Goal: Task Accomplishment & Management: Use online tool/utility

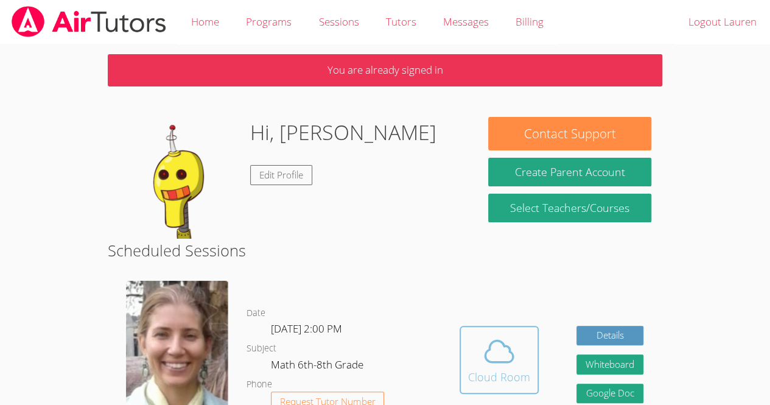
click at [489, 351] on icon at bounding box center [499, 351] width 34 height 34
click at [468, 334] on span at bounding box center [499, 351] width 62 height 34
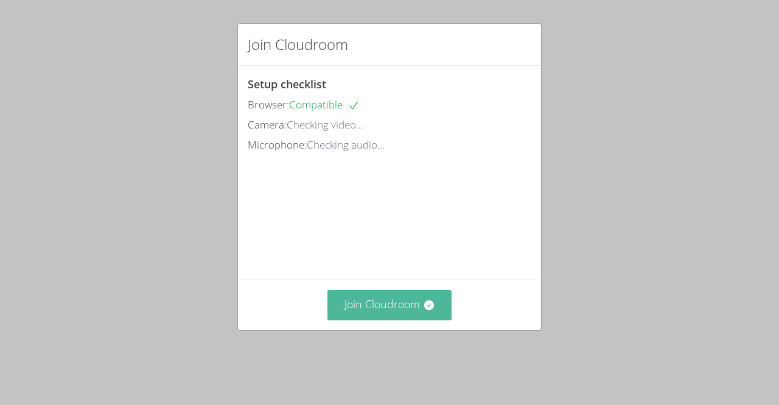
click at [400, 320] on button "Join Cloudroom" at bounding box center [389, 305] width 125 height 30
click at [396, 320] on button "Join Cloudroom" at bounding box center [389, 305] width 125 height 30
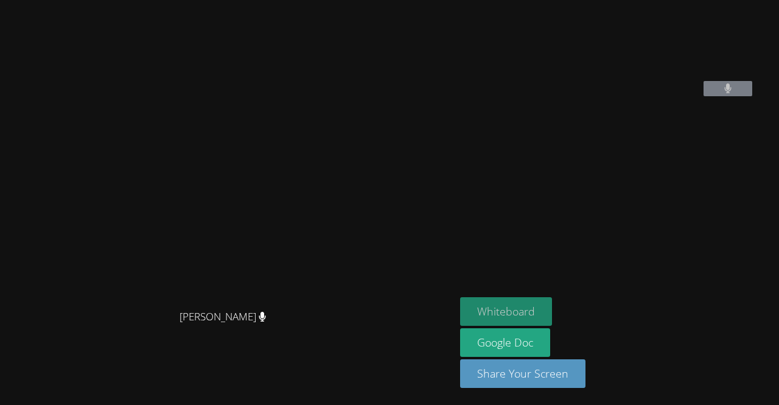
click at [538, 301] on button "Whiteboard" at bounding box center [506, 311] width 92 height 29
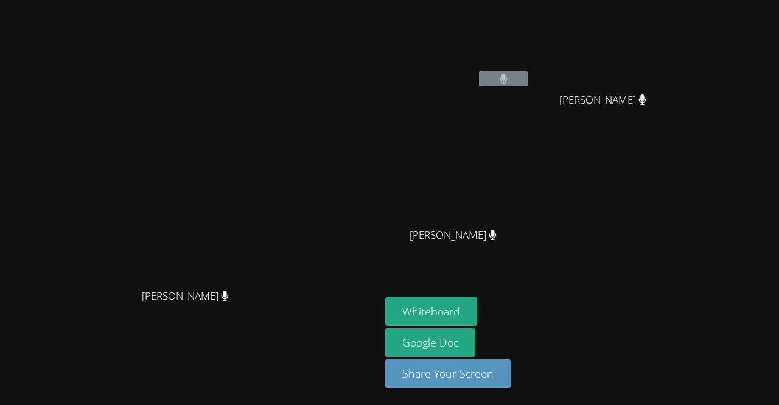
click at [680, 197] on div "[PERSON_NAME] [PERSON_NAME] [PERSON_NAME] [PERSON_NAME] [PERSON_NAME]" at bounding box center [532, 137] width 295 height 265
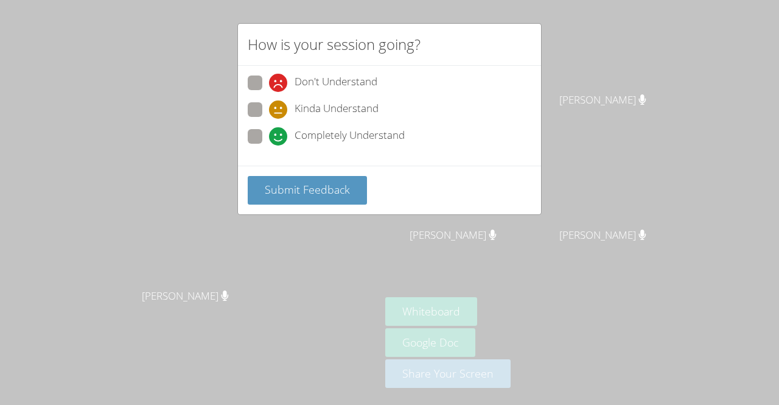
click at [355, 97] on div "Don't Understand Kinda Understand Completely Understand" at bounding box center [390, 112] width 284 height 75
click at [360, 100] on span "Kinda Understand" at bounding box center [337, 109] width 84 height 18
click at [279, 102] on input "Kinda Understand" at bounding box center [274, 107] width 10 height 10
radio input "true"
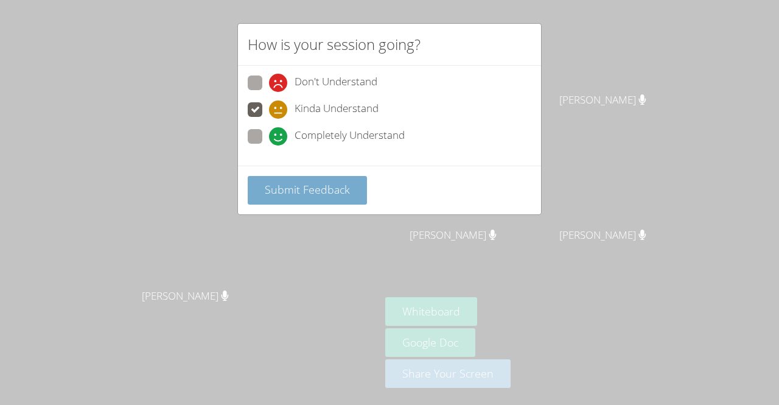
click at [343, 189] on span "Submit Feedback" at bounding box center [307, 189] width 85 height 15
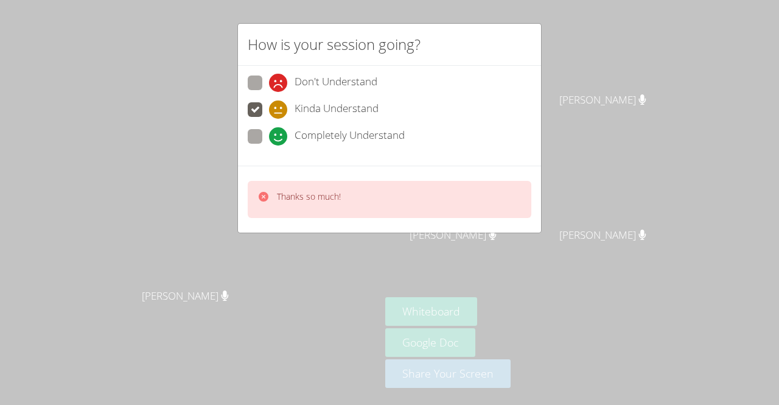
click at [343, 189] on div "Thanks so much!" at bounding box center [390, 199] width 284 height 37
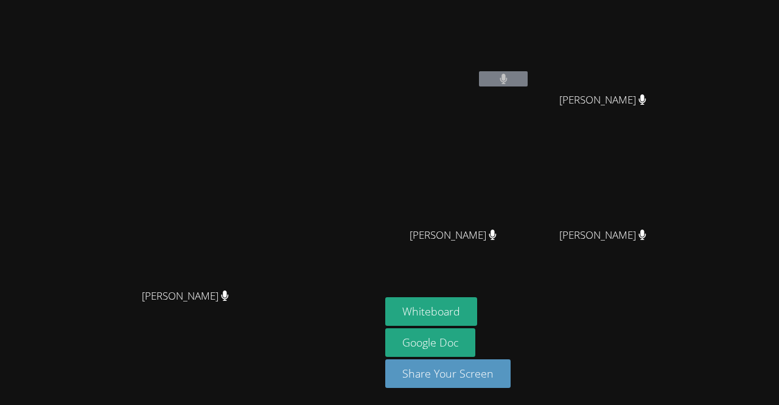
click at [530, 69] on video at bounding box center [457, 46] width 145 height 82
